Goal: Communication & Community: Answer question/provide support

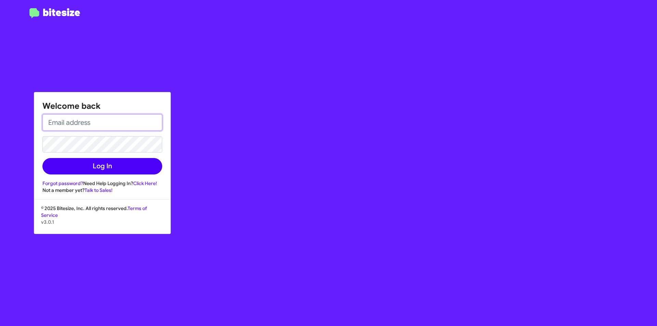
type input "[PERSON_NAME][EMAIL_ADDRESS][DOMAIN_NAME]"
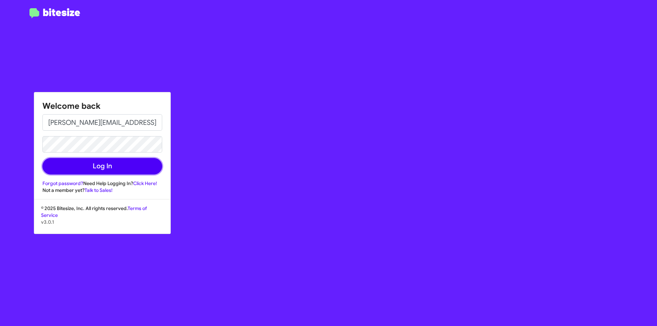
click at [108, 169] on button "Log In" at bounding box center [102, 166] width 120 height 16
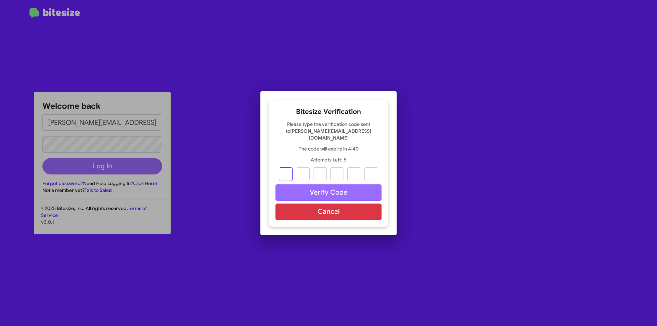
click at [286, 173] on input "text" at bounding box center [286, 174] width 14 height 14
paste input "3"
type input "5"
type input "3"
type input "9"
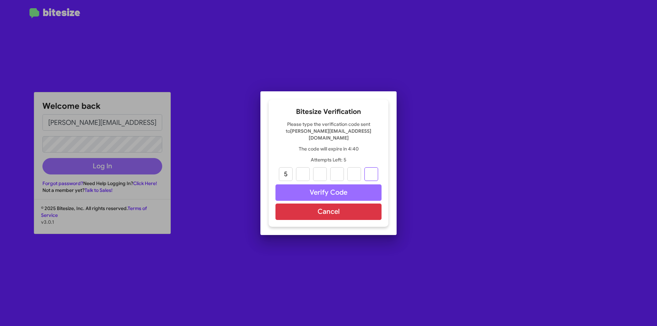
type input "0"
type input "4"
type input "3"
click at [299, 190] on button "Verify Code" at bounding box center [328, 192] width 106 height 16
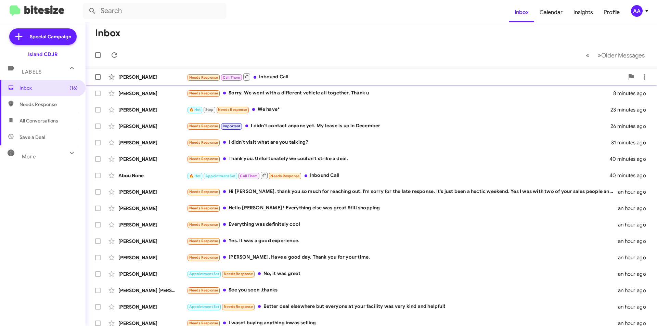
click at [280, 78] on div "Needs Response Call Them Inbound Call" at bounding box center [405, 76] width 437 height 9
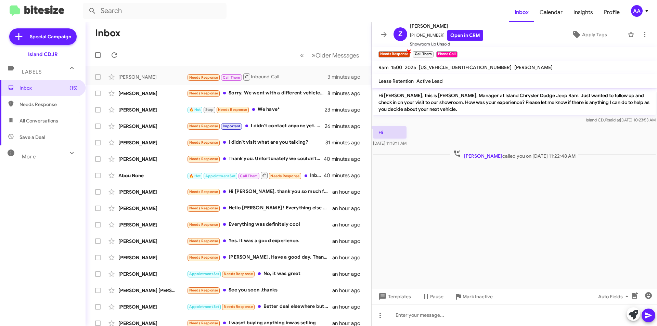
click at [398, 55] on small "Needs Response" at bounding box center [393, 54] width 31 height 6
click at [408, 51] on span "×" at bounding box center [408, 51] width 5 height 8
click at [472, 296] on span "Mark Inactive" at bounding box center [477, 296] width 30 height 12
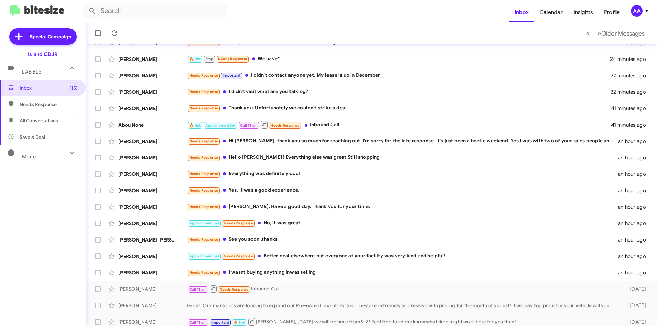
scroll to position [55, 0]
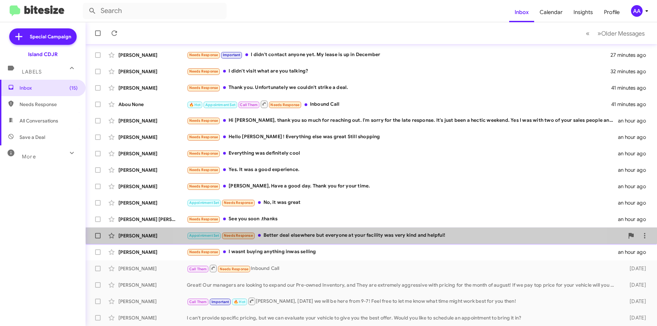
click at [376, 235] on div "Appointment Set Needs Response Better deal elsewhere but everyone at your facil…" at bounding box center [405, 236] width 437 height 8
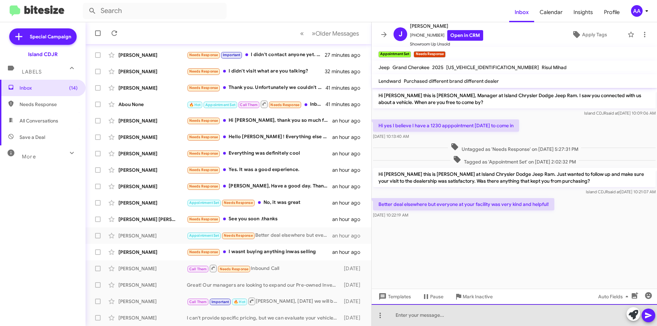
click at [444, 315] on div at bounding box center [513, 315] width 285 height 22
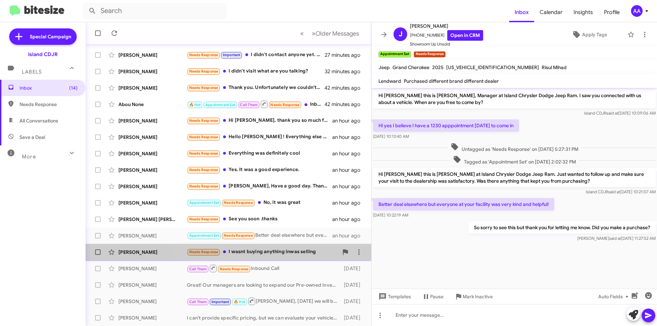
click at [278, 252] on div "Needs Response I wasnt buying anything inwas selling" at bounding box center [262, 252] width 151 height 8
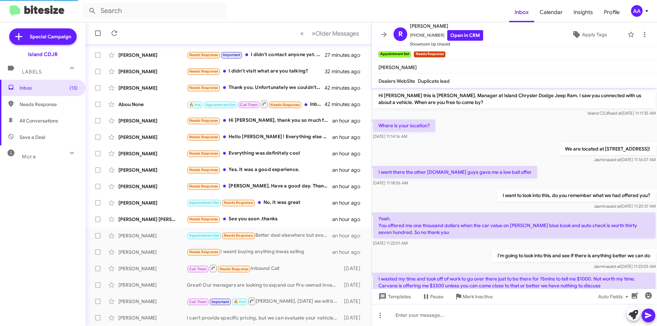
scroll to position [83, 0]
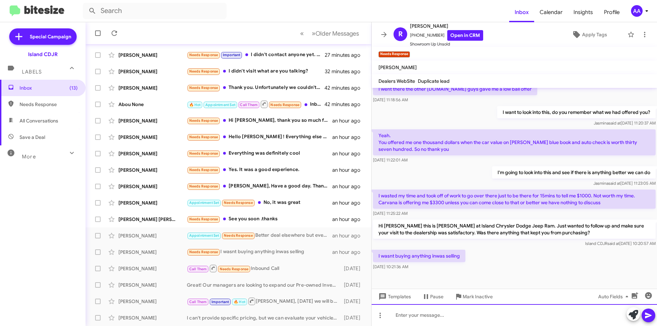
click at [450, 318] on div at bounding box center [513, 315] width 285 height 22
click at [450, 313] on div at bounding box center [513, 315] width 285 height 22
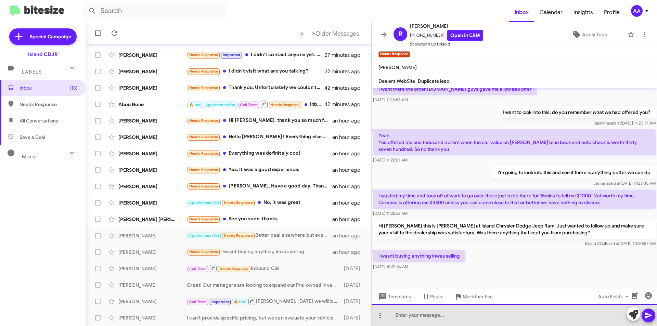
click at [450, 313] on div at bounding box center [513, 315] width 285 height 22
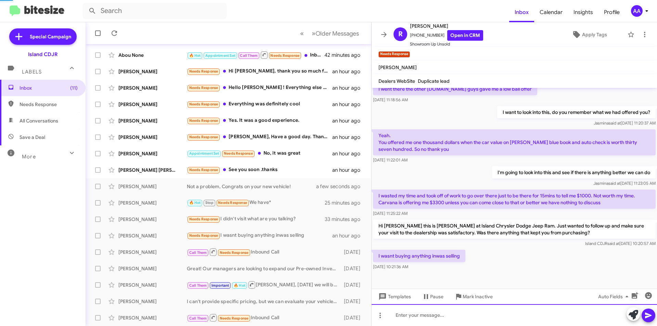
scroll to position [0, 0]
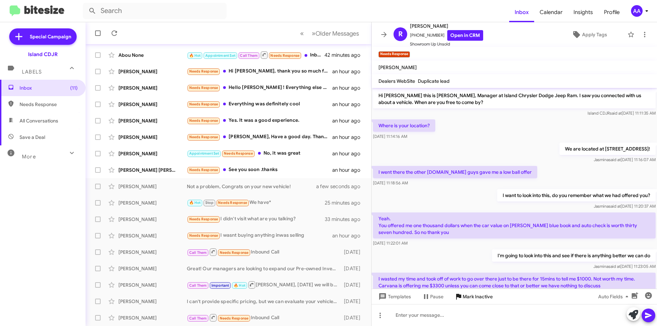
click at [466, 295] on span "Mark Inactive" at bounding box center [477, 296] width 30 height 12
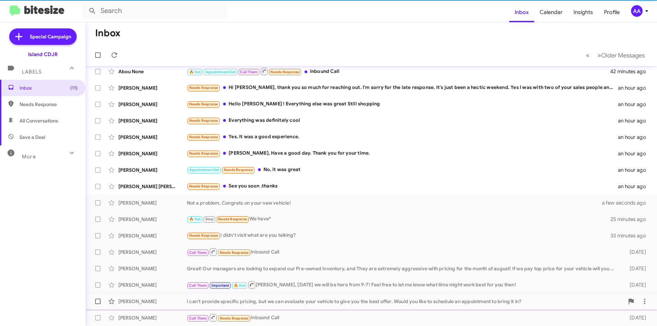
scroll to position [55, 0]
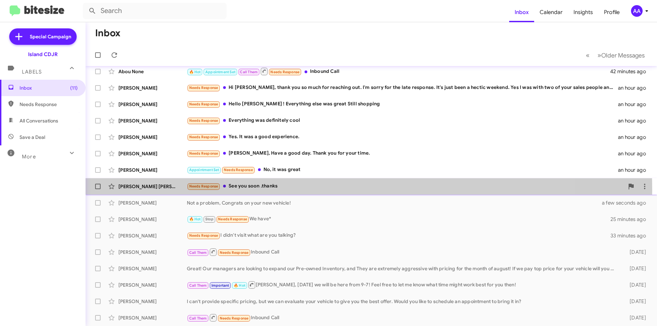
click at [265, 190] on div "Needs Response See you soon .thanks" at bounding box center [405, 186] width 437 height 8
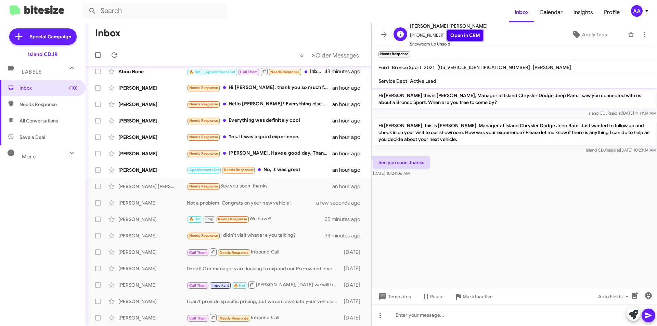
click at [460, 35] on link "Open in CRM" at bounding box center [465, 35] width 36 height 11
click at [453, 315] on div at bounding box center [513, 315] width 285 height 22
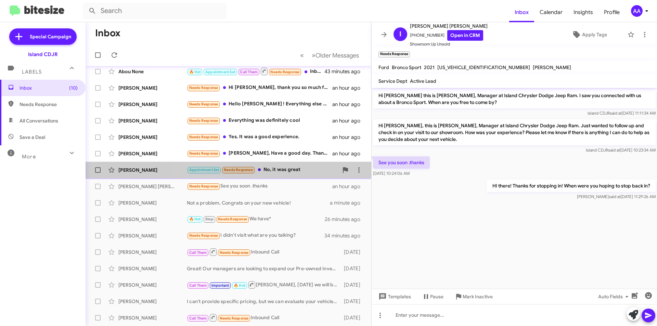
click at [273, 168] on div "Appointment Set Needs Response No, it was great" at bounding box center [262, 170] width 151 height 8
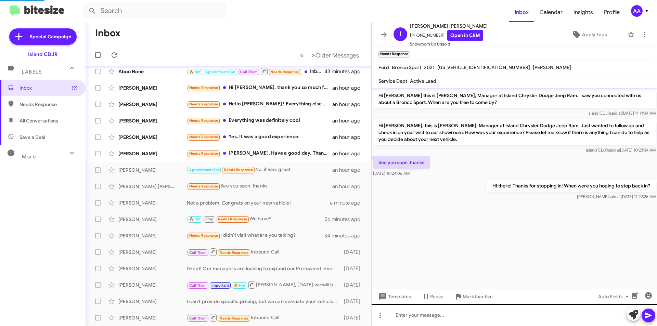
scroll to position [9, 0]
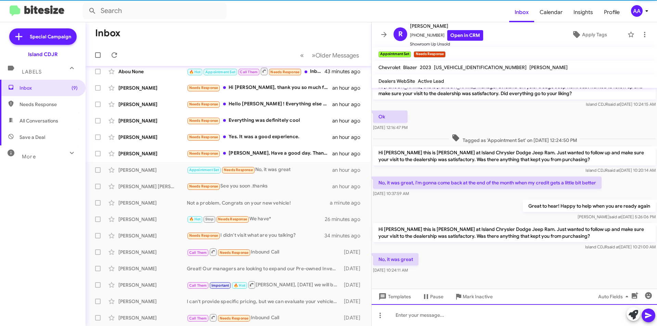
click at [416, 317] on div at bounding box center [513, 315] width 285 height 22
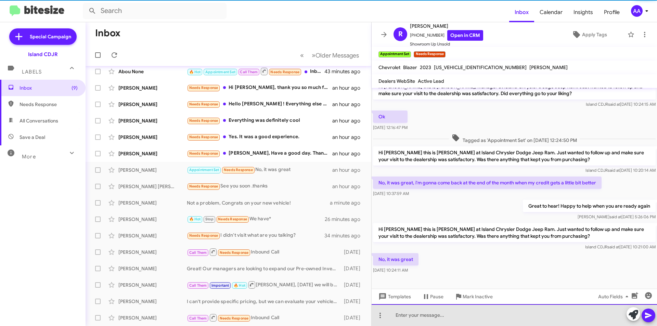
click at [416, 316] on div at bounding box center [513, 315] width 285 height 22
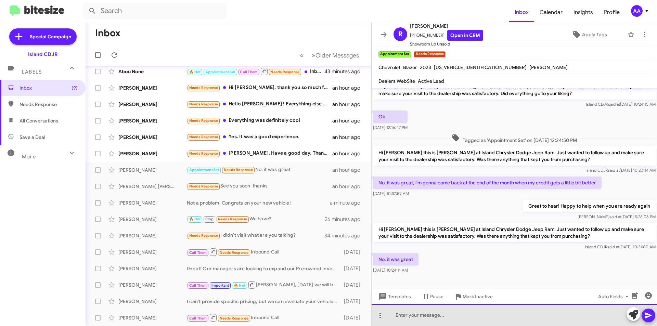
click at [417, 316] on div at bounding box center [513, 315] width 285 height 22
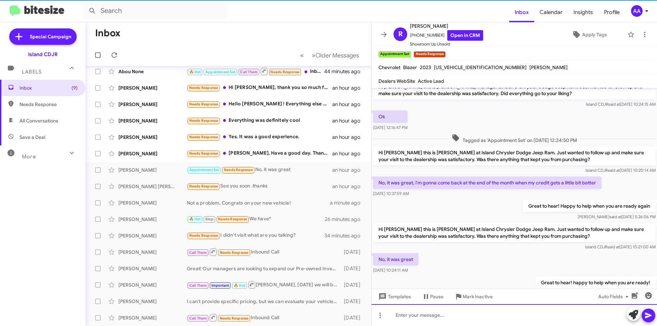
scroll to position [34, 0]
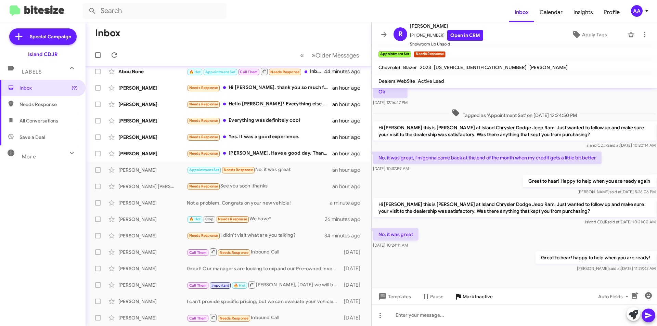
click at [477, 292] on span "Mark Inactive" at bounding box center [477, 296] width 30 height 12
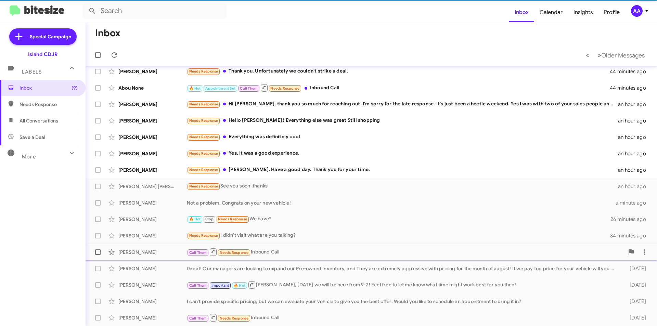
scroll to position [38, 0]
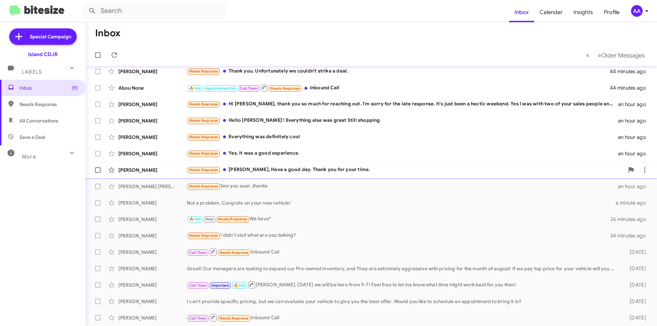
click at [289, 172] on div "Needs Response [PERSON_NAME], Have a good day. Thank you for your time." at bounding box center [405, 170] width 437 height 8
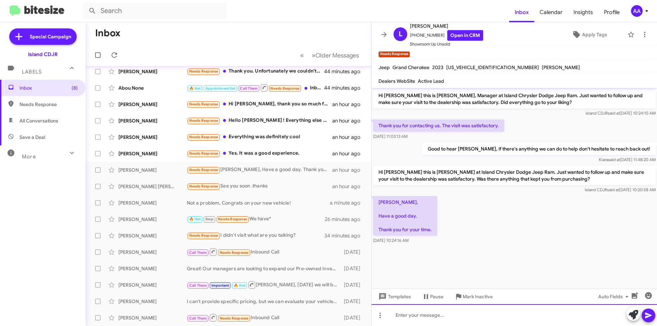
click at [444, 319] on div at bounding box center [513, 315] width 285 height 22
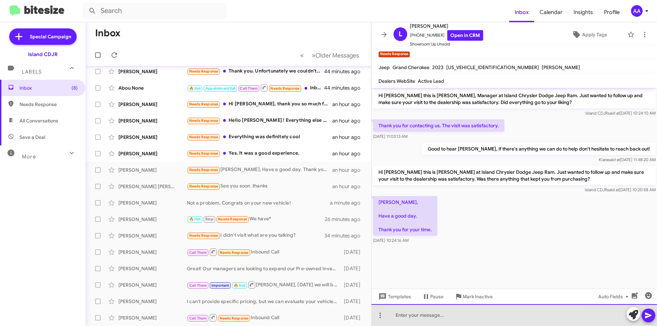
click at [444, 319] on div at bounding box center [513, 315] width 285 height 22
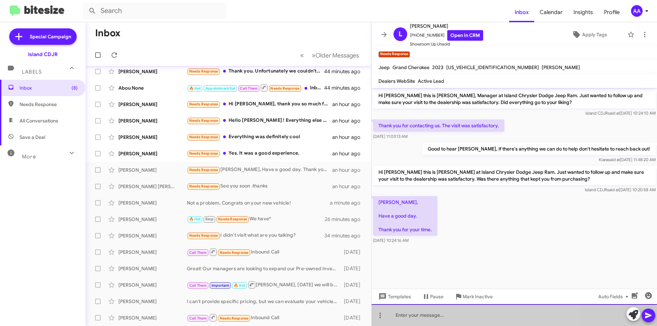
click at [444, 319] on div at bounding box center [513, 315] width 285 height 22
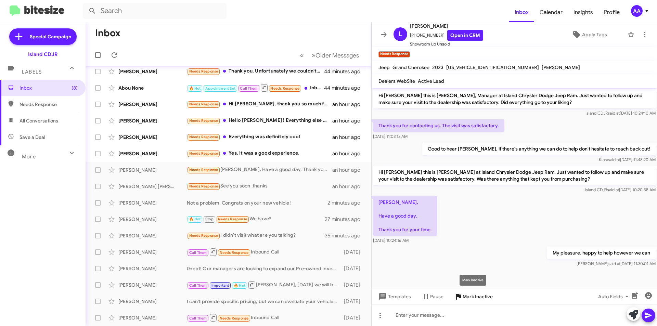
click at [461, 299] on icon at bounding box center [458, 296] width 8 height 8
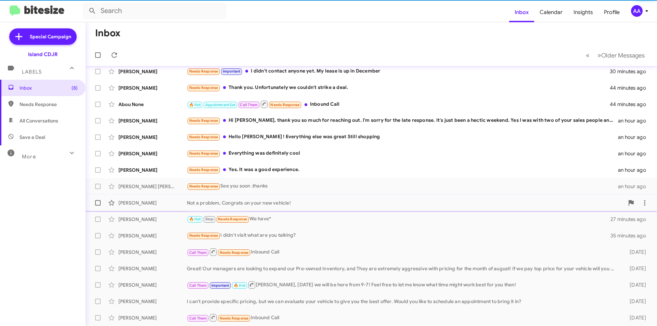
scroll to position [22, 0]
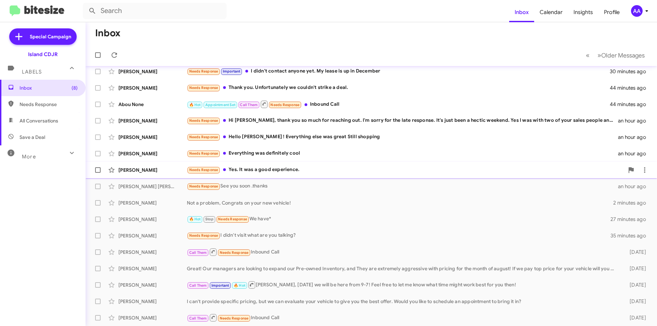
click at [262, 172] on div "Needs Response Yes. It was a good experience." at bounding box center [405, 170] width 437 height 8
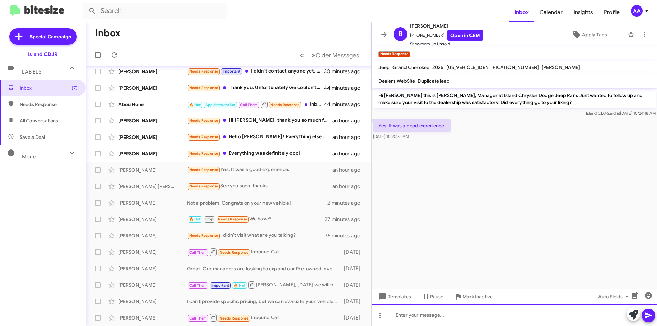
click at [430, 316] on div at bounding box center [513, 315] width 285 height 22
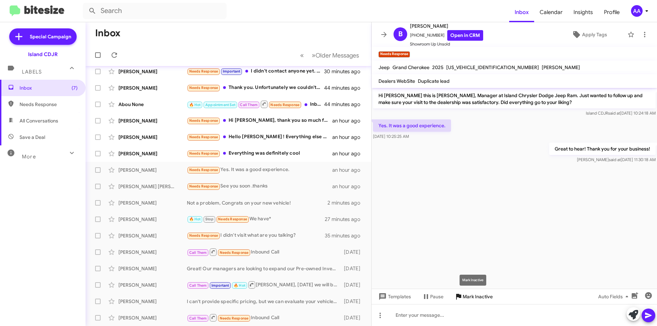
click at [471, 298] on span "Mark Inactive" at bounding box center [477, 296] width 30 height 12
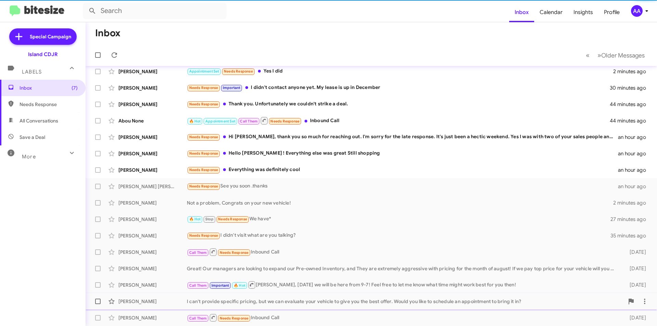
scroll to position [5, 0]
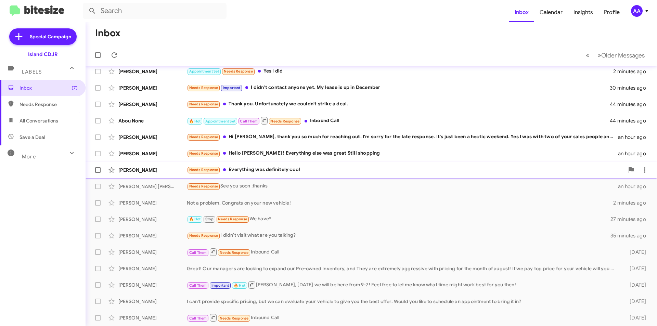
click at [265, 169] on div "Needs Response Everything was definitely cool" at bounding box center [405, 170] width 437 height 8
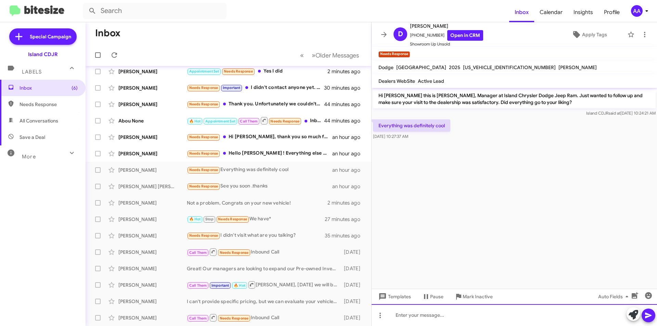
click at [446, 317] on div at bounding box center [513, 315] width 285 height 22
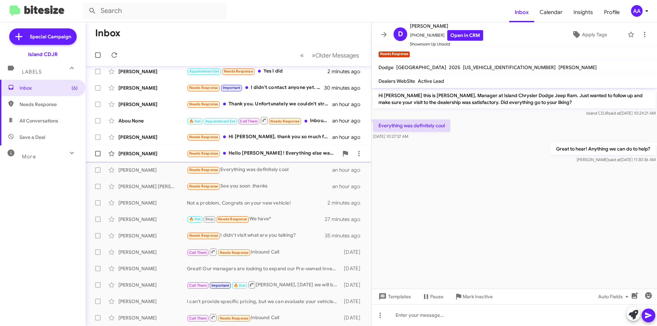
click at [277, 150] on div "Needs Response Hello [PERSON_NAME] ! Everything else was great Still shopping" at bounding box center [262, 153] width 151 height 8
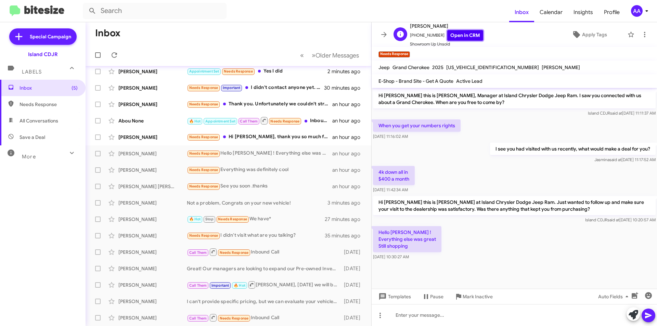
click at [462, 33] on link "Open in CRM" at bounding box center [465, 35] width 36 height 11
click at [445, 314] on div at bounding box center [513, 315] width 285 height 22
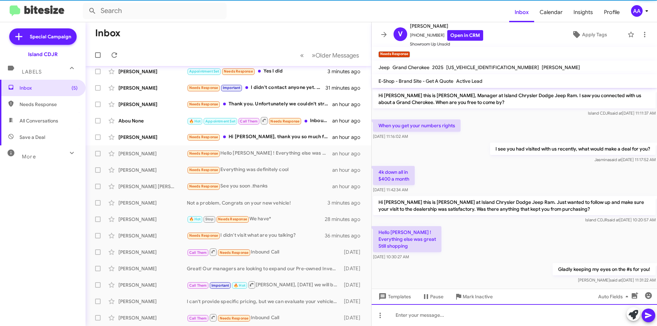
scroll to position [15, 0]
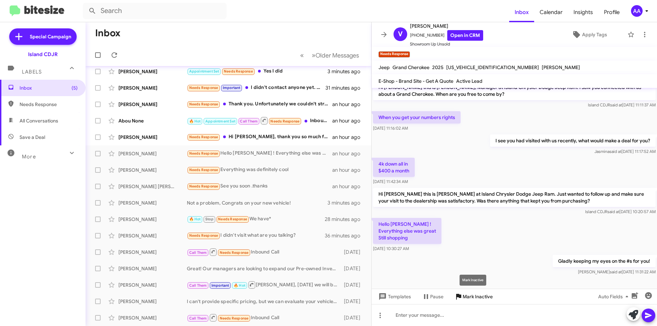
click at [465, 300] on span "Mark Inactive" at bounding box center [477, 296] width 30 height 12
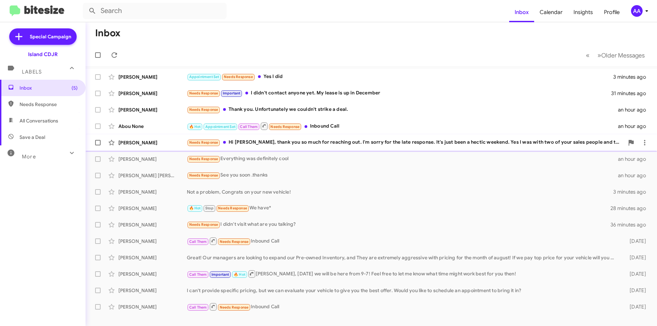
click at [281, 144] on div "Needs Response Hi [PERSON_NAME], thank you so much for reaching out. I'm sorry …" at bounding box center [405, 142] width 437 height 8
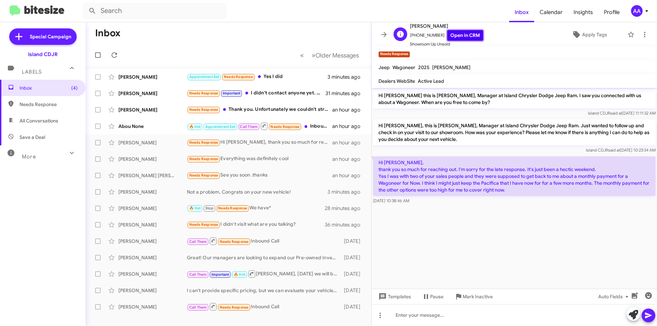
click at [468, 36] on link "Open in CRM" at bounding box center [465, 35] width 36 height 11
click at [486, 318] on div at bounding box center [513, 315] width 285 height 22
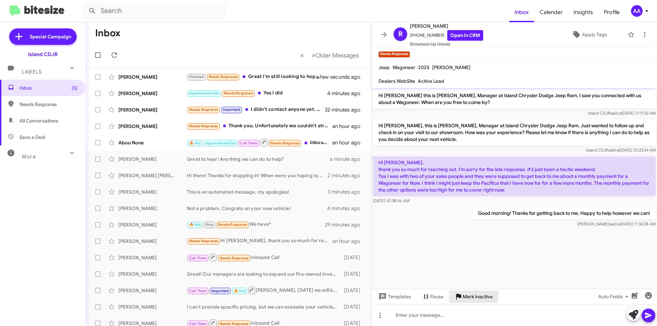
click at [473, 296] on span "Mark Inactive" at bounding box center [477, 296] width 30 height 12
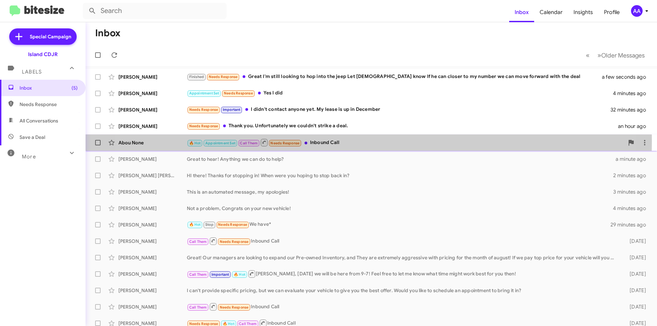
click at [340, 141] on div "🔥 Hot Appointment Set Call Them Needs Response Inbound Call" at bounding box center [405, 142] width 437 height 9
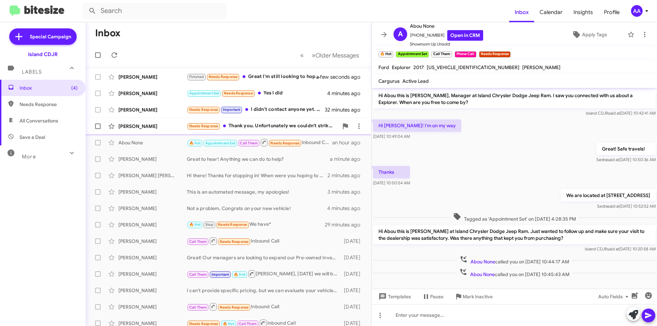
click at [298, 126] on div "Needs Response Thank you. Unfortunately we couldn't strike a deal." at bounding box center [262, 126] width 151 height 8
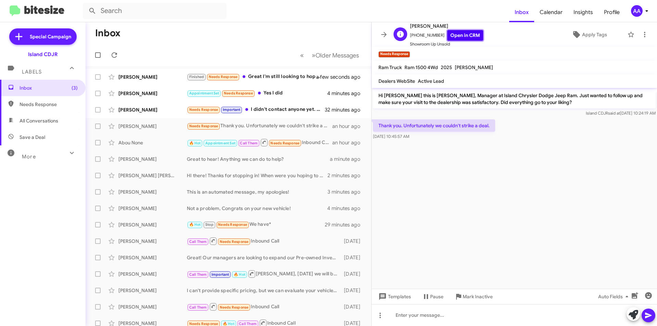
click at [452, 36] on link "Open in CRM" at bounding box center [465, 35] width 36 height 11
click at [450, 34] on link "Open in CRM" at bounding box center [465, 35] width 36 height 11
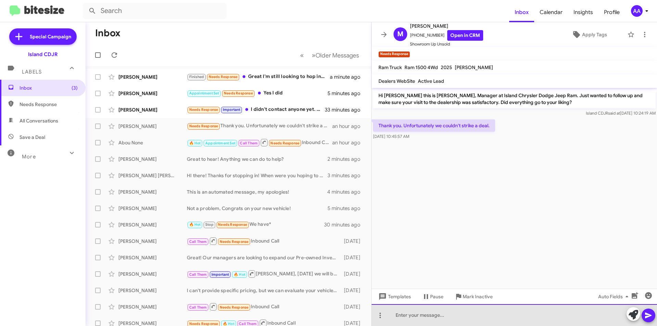
click at [420, 319] on div at bounding box center [513, 315] width 285 height 22
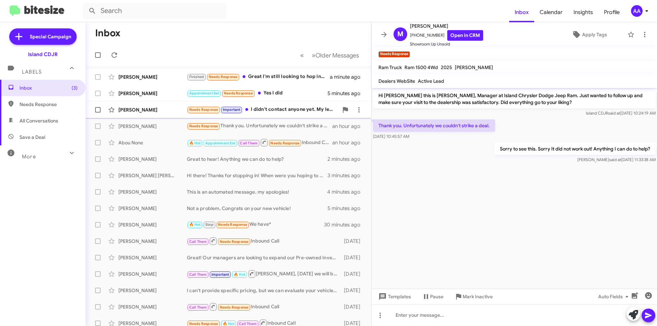
click at [290, 111] on div "Needs Response Important I didn't contact anyone yet. My lease is up in December" at bounding box center [262, 110] width 151 height 8
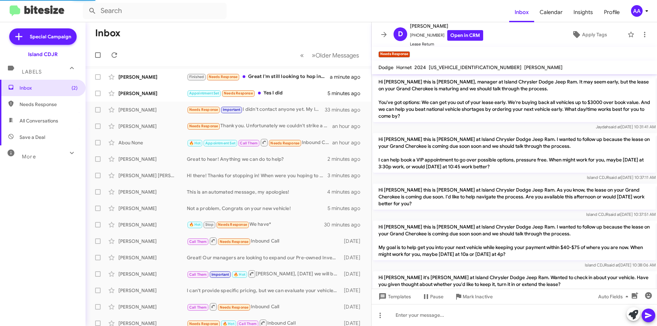
scroll to position [399, 0]
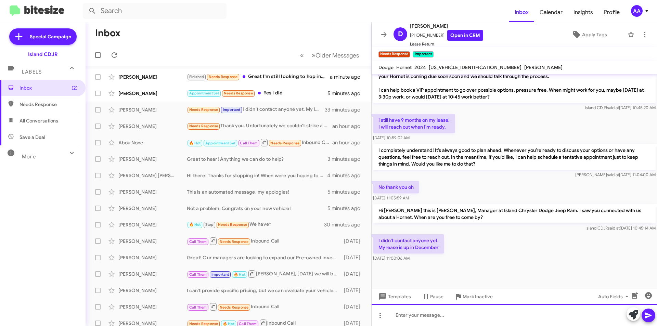
click at [446, 315] on div at bounding box center [513, 315] width 285 height 22
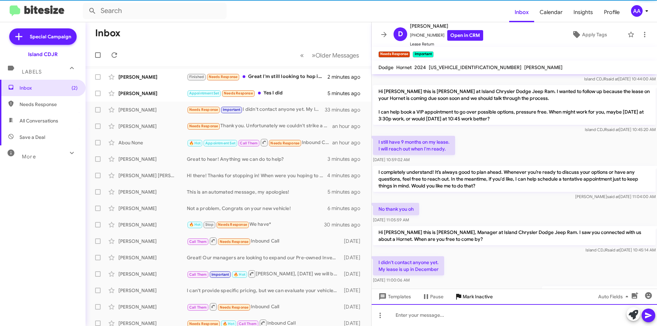
scroll to position [409, 0]
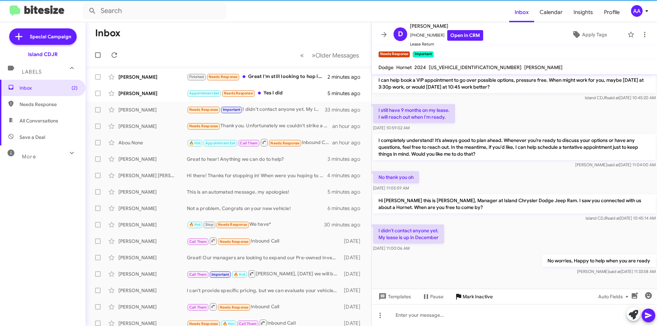
click at [469, 300] on span "Mark Inactive" at bounding box center [477, 296] width 30 height 12
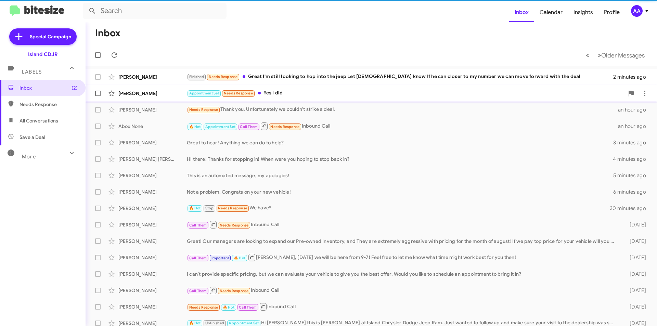
click at [279, 90] on div "Appointment Set Needs Response Yes I did" at bounding box center [405, 93] width 437 height 8
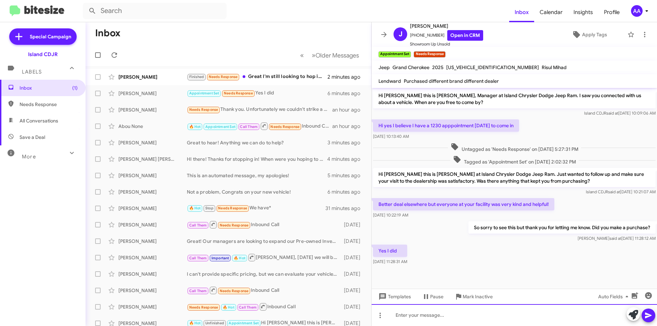
click at [417, 314] on div at bounding box center [513, 315] width 285 height 22
click at [651, 317] on icon at bounding box center [648, 315] width 8 height 8
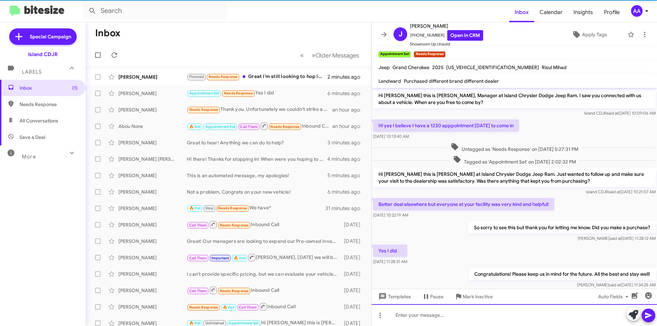
scroll to position [16, 0]
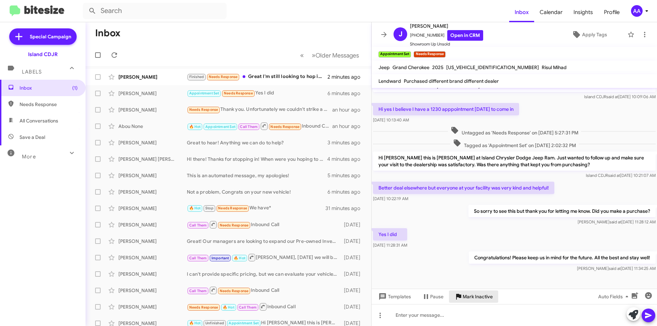
click at [470, 294] on span "Mark Inactive" at bounding box center [477, 296] width 30 height 12
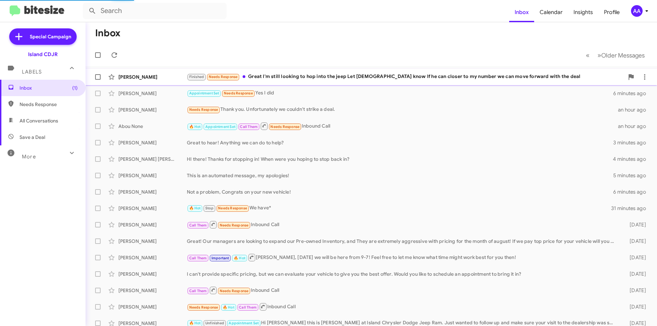
click at [303, 76] on div "Finished Needs Response Great I'm still looking to hop into the jeep Let [DEMOG…" at bounding box center [405, 77] width 437 height 8
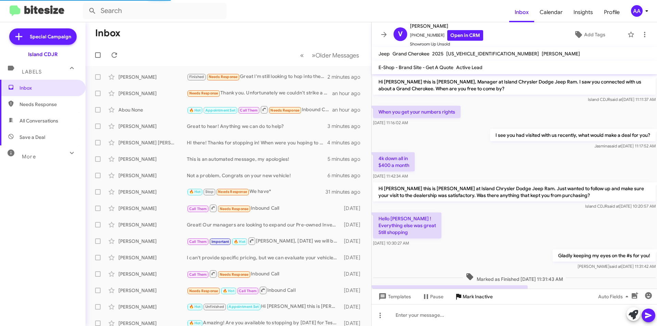
scroll to position [61, 0]
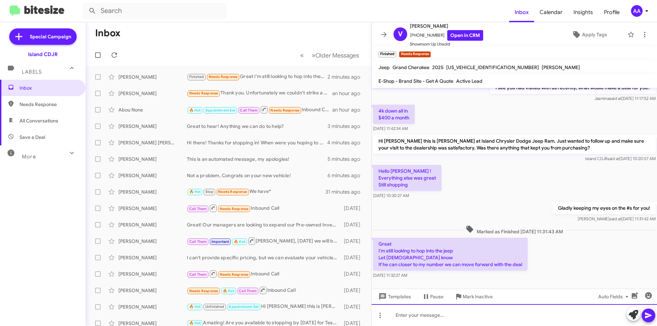
click at [445, 319] on div at bounding box center [513, 315] width 285 height 22
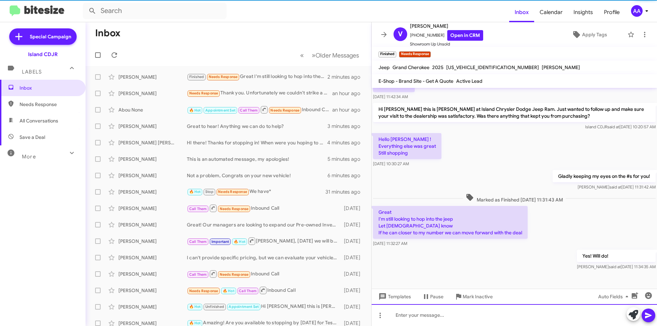
scroll to position [100, 0]
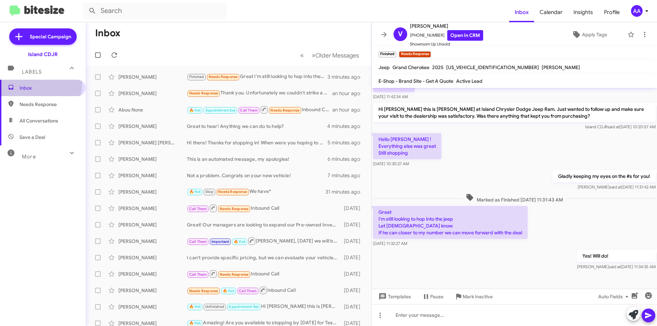
click at [40, 84] on span "Inbox" at bounding box center [48, 87] width 58 height 7
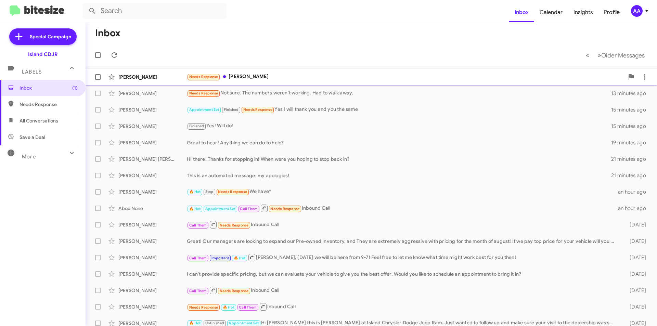
click at [232, 73] on div "Needs Response [PERSON_NAME]" at bounding box center [405, 77] width 437 height 8
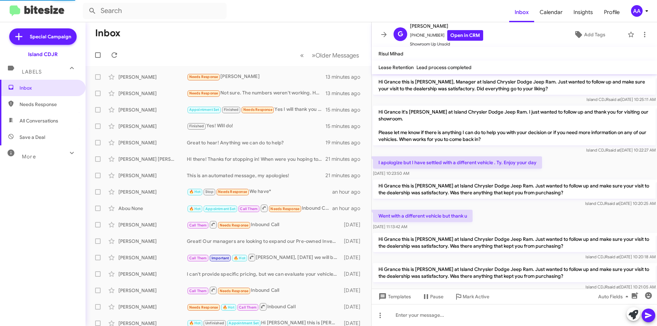
scroll to position [104, 0]
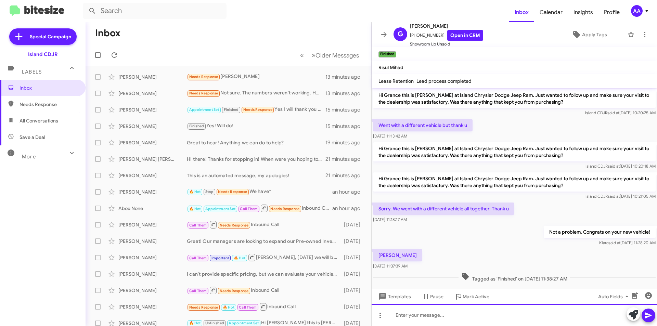
click at [425, 319] on div at bounding box center [513, 315] width 285 height 22
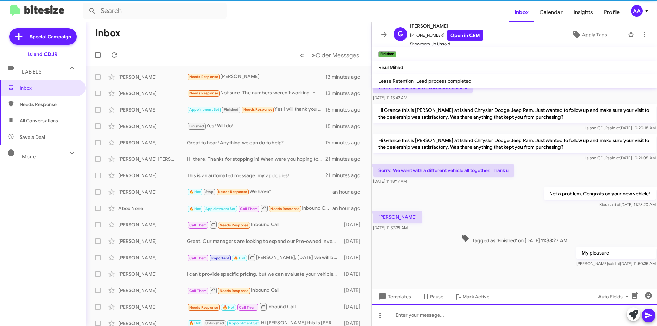
scroll to position [143, 0]
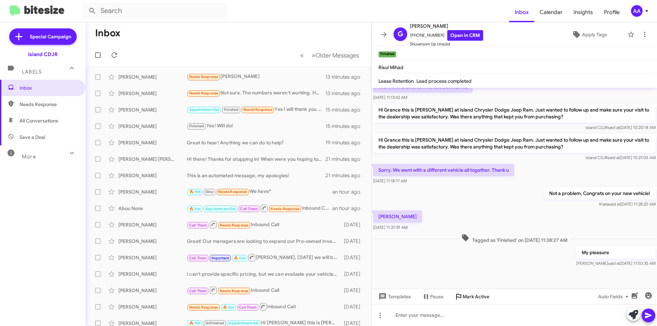
click at [471, 302] on span "Mark Active" at bounding box center [475, 296] width 27 height 12
